Goal: Obtain resource: Download file/media

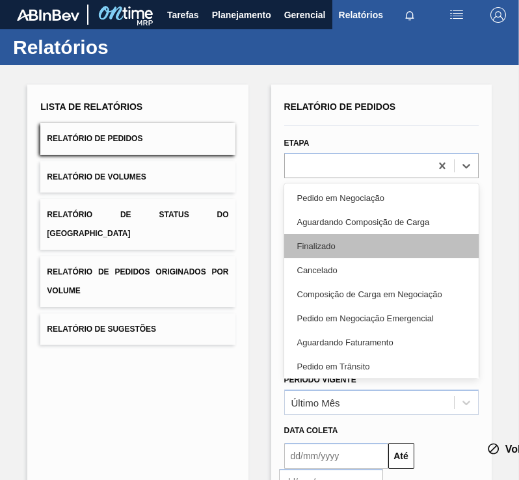
drag, startPoint x: 380, startPoint y: 172, endPoint x: 368, endPoint y: 249, distance: 77.7
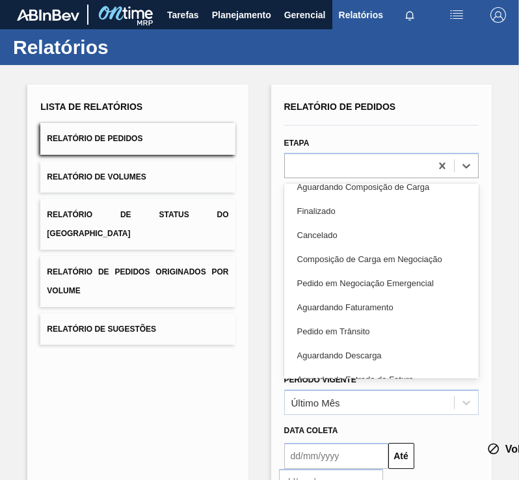
scroll to position [40, 0]
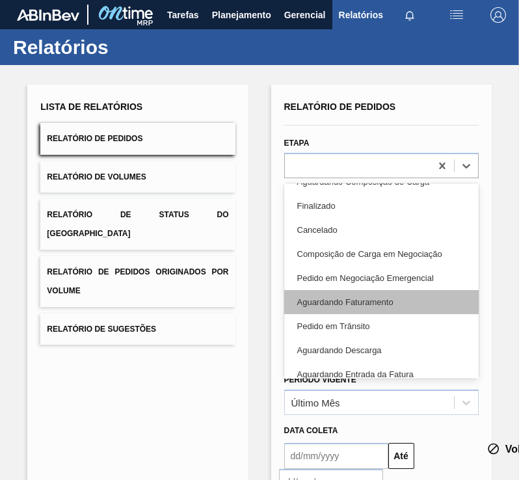
click at [449, 296] on div "Aguardando Faturamento" at bounding box center [381, 302] width 195 height 24
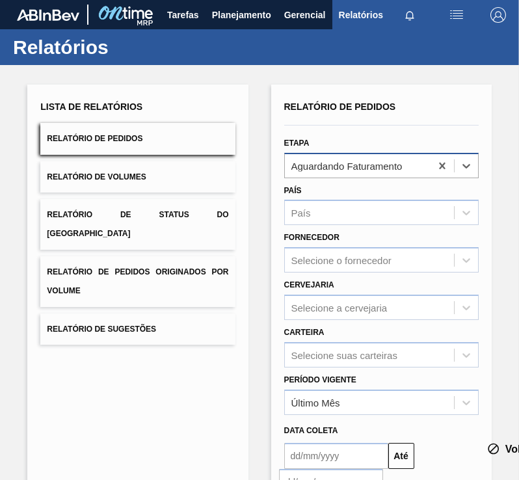
click at [418, 172] on div "Aguardando Faturamento" at bounding box center [358, 165] width 146 height 19
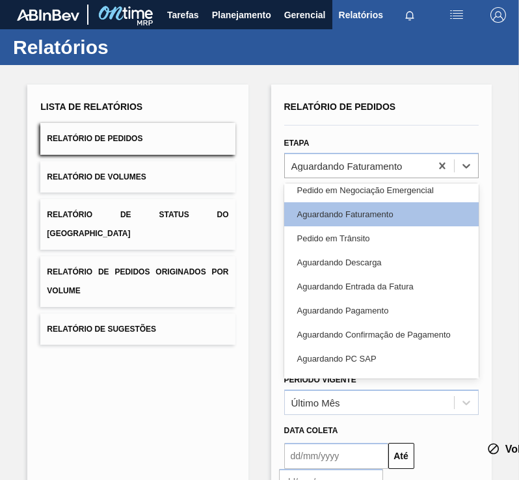
scroll to position [110, 0]
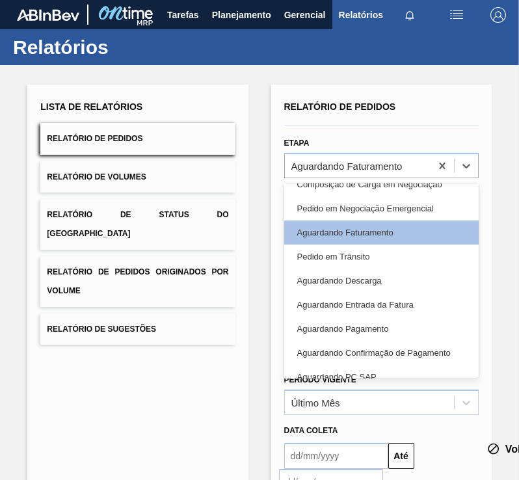
click at [485, 105] on div "Relatório de Pedidos Etapa option Aguardando Faturamento, selected. option Pedi…" at bounding box center [381, 362] width 221 height 554
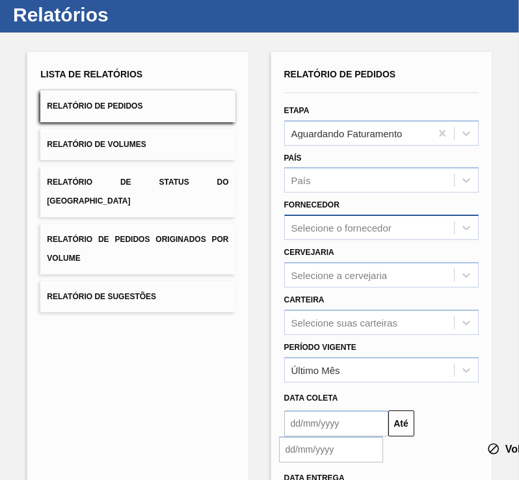
drag, startPoint x: 433, startPoint y: 147, endPoint x: 422, endPoint y: 211, distance: 64.7
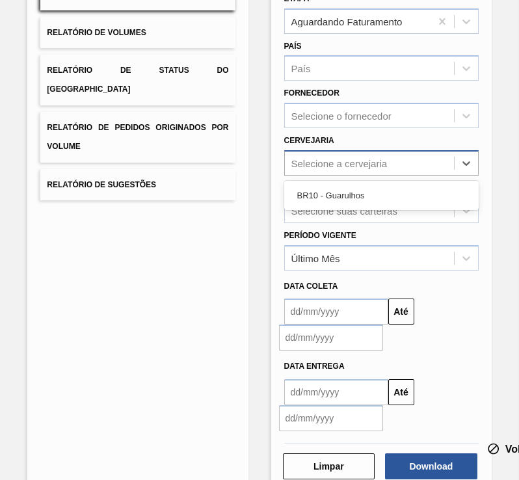
click at [368, 150] on div "Selecione a cervejaria" at bounding box center [381, 162] width 195 height 25
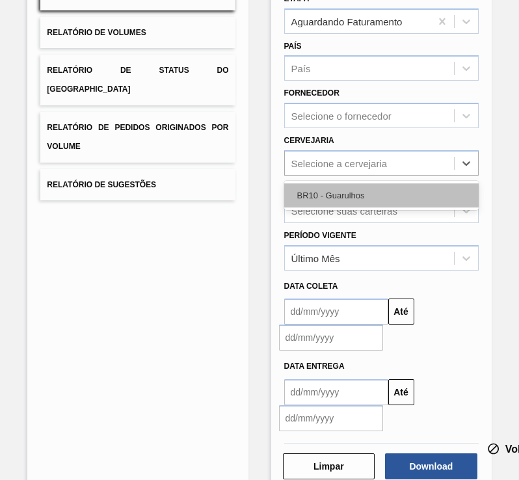
click at [353, 198] on div "BR10 - Guarulhos" at bounding box center [381, 195] width 195 height 24
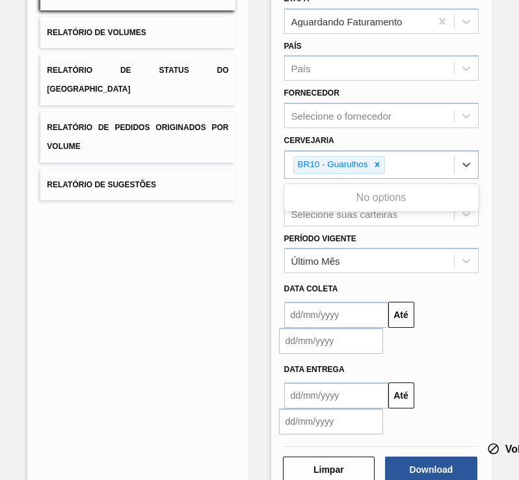
drag, startPoint x: 399, startPoint y: 174, endPoint x: 396, endPoint y: 211, distance: 37.2
click at [247, 250] on div "Lista de Relatórios Relatório de Pedidos Relatório de Volumes Relatório de Stat…" at bounding box center [137, 218] width 221 height 557
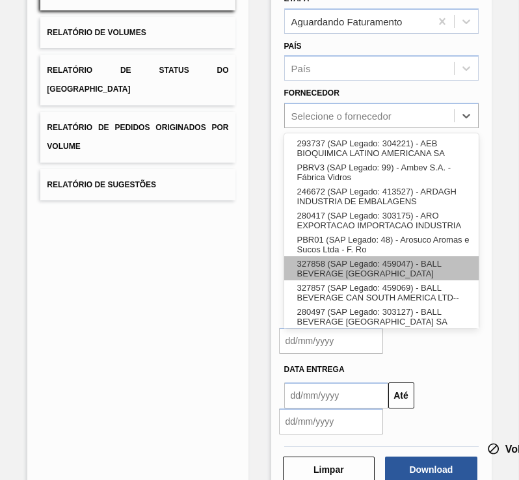
drag, startPoint x: 353, startPoint y: 126, endPoint x: 360, endPoint y: 266, distance: 140.1
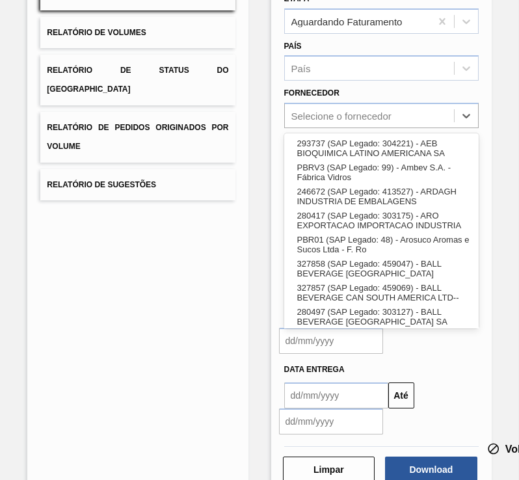
click at [231, 343] on div "Lista de Relatórios Relatório de Pedidos Relatório de Volumes Relatório de Stat…" at bounding box center [137, 218] width 221 height 557
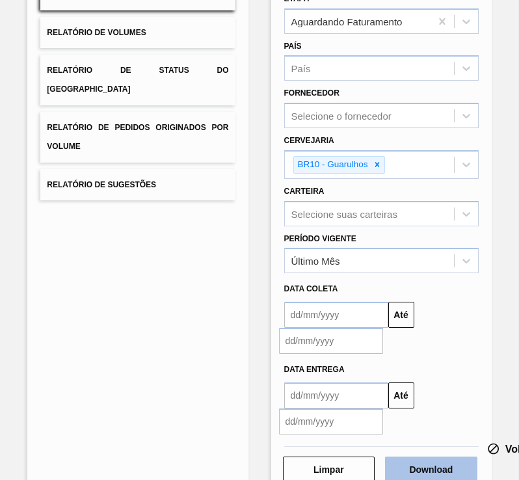
click at [428, 461] on button "Download" at bounding box center [431, 470] width 92 height 26
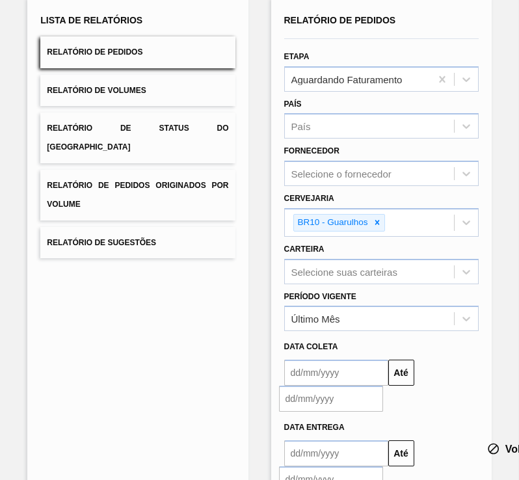
drag, startPoint x: 211, startPoint y: 192, endPoint x: 211, endPoint y: 172, distance: 19.5
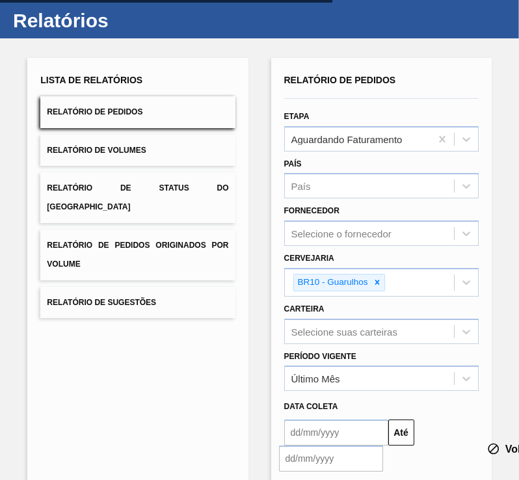
click at [195, 138] on button "Relatório de Volumes" at bounding box center [137, 151] width 195 height 32
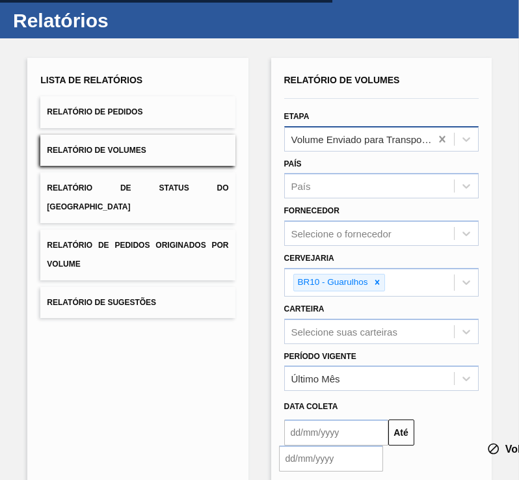
click at [436, 137] on icon at bounding box center [442, 139] width 13 height 13
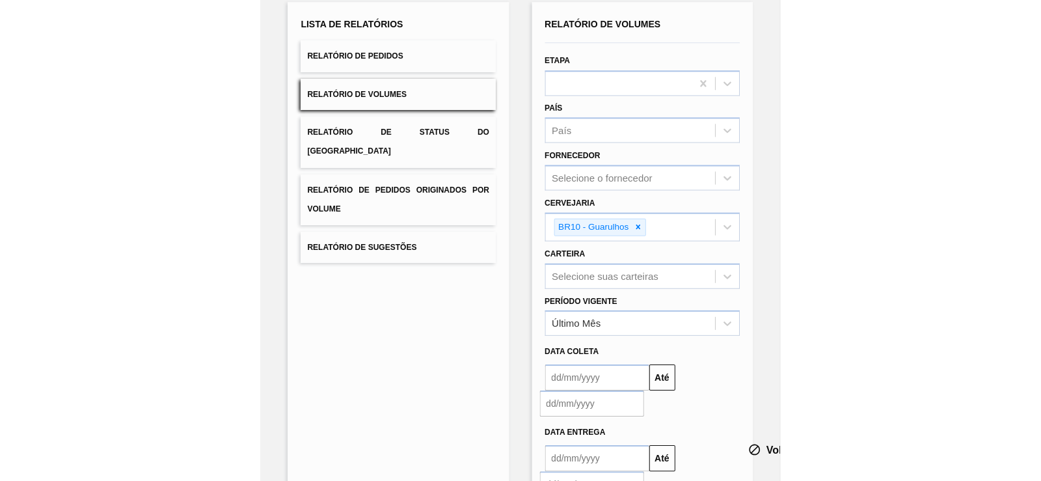
scroll to position [178, 0]
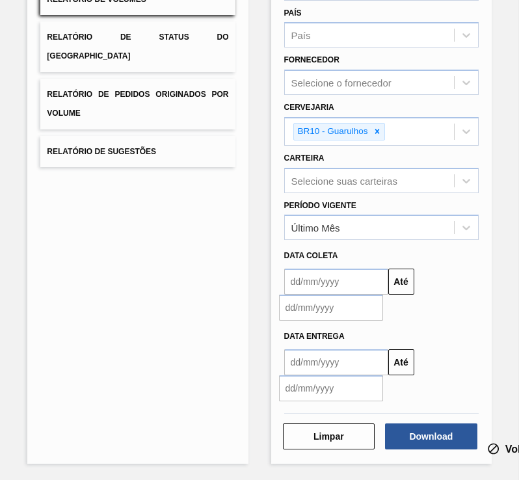
drag, startPoint x: 393, startPoint y: 222, endPoint x: 375, endPoint y: 314, distance: 94.2
click at [424, 430] on button "Download" at bounding box center [431, 437] width 92 height 26
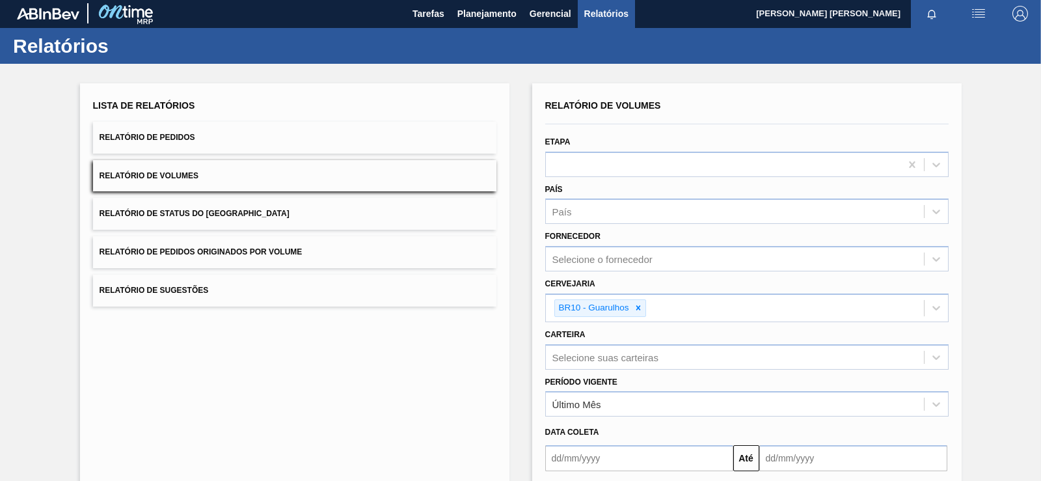
scroll to position [0, 0]
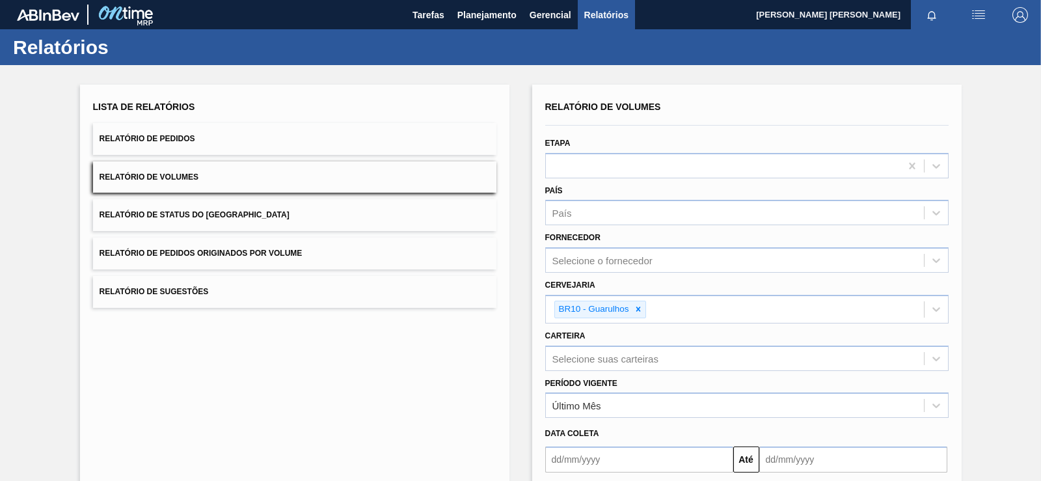
drag, startPoint x: 435, startPoint y: 268, endPoint x: 419, endPoint y: 208, distance: 61.9
